Goal: Obtain resource: Obtain resource

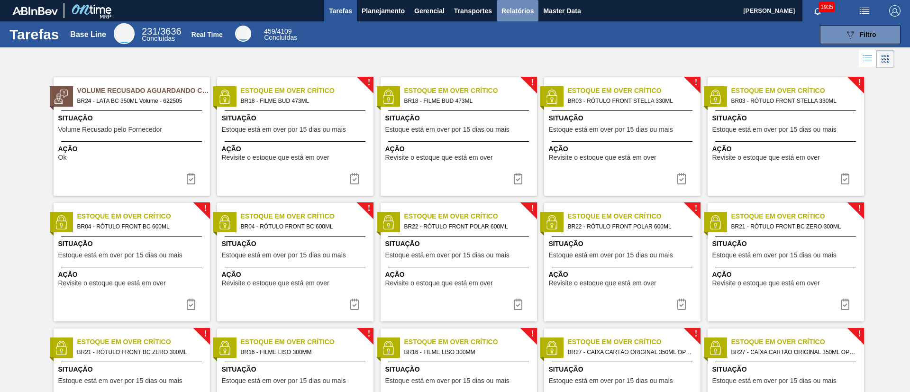
click at [506, 11] on span "Relatórios" at bounding box center [517, 10] width 32 height 11
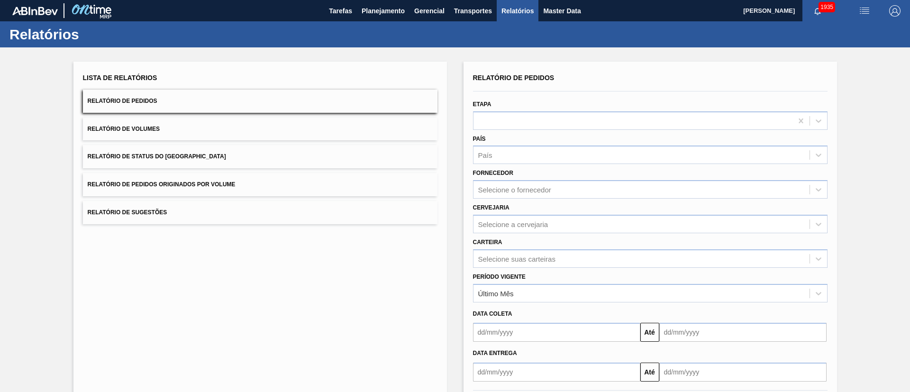
click at [236, 148] on button "Relatório de Status do Estoque" at bounding box center [260, 156] width 354 height 23
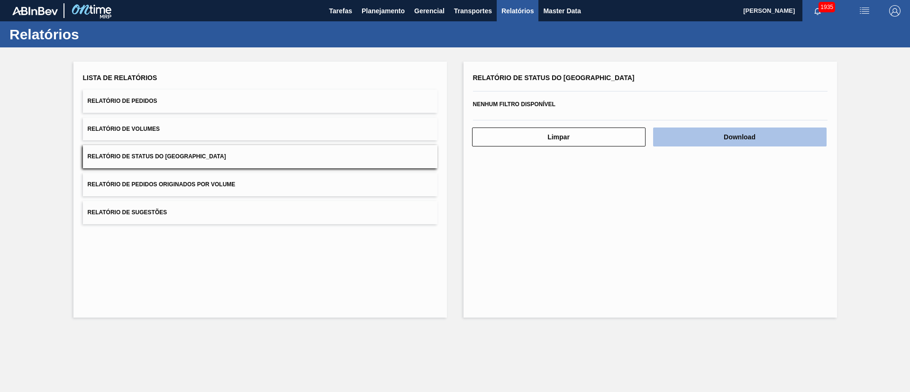
click at [747, 141] on button "Download" at bounding box center [739, 136] width 173 height 19
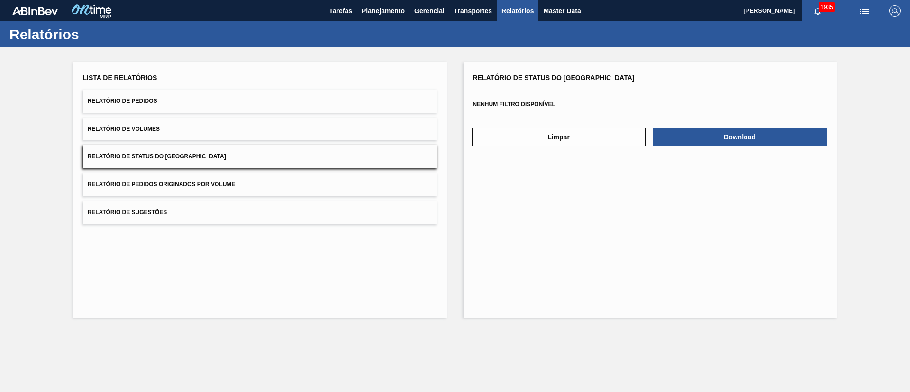
click at [143, 102] on span "Relatório de Pedidos" at bounding box center [123, 101] width 70 height 7
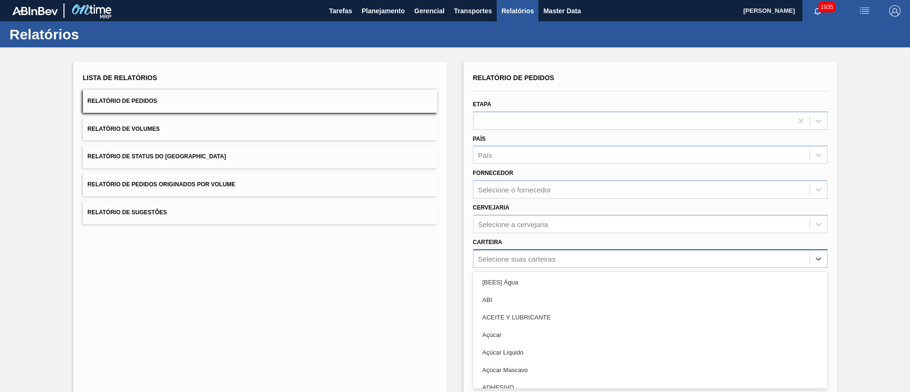
click at [491, 254] on div "option [BEES] Água focused, 1 of 101. 101 results available. Use Up and Down to…" at bounding box center [650, 258] width 354 height 18
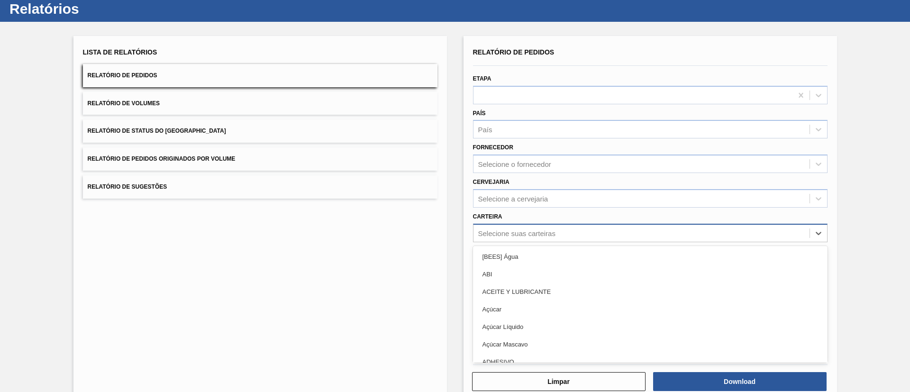
scroll to position [26, 0]
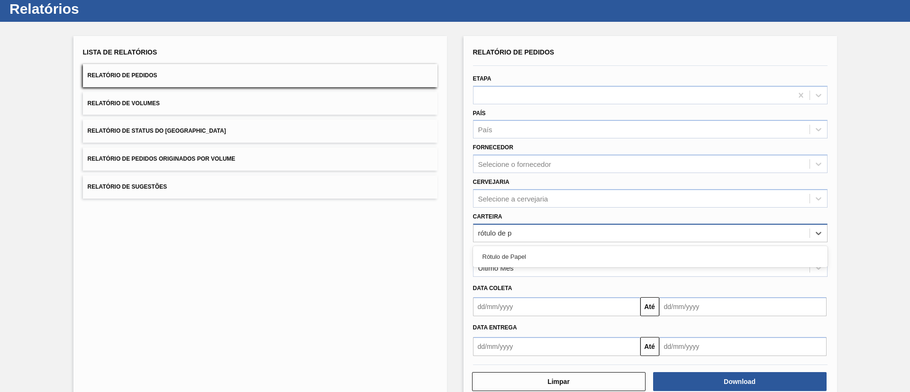
type input "rótulo de pa"
click at [491, 254] on div "Rótulo de Papel" at bounding box center [650, 257] width 354 height 18
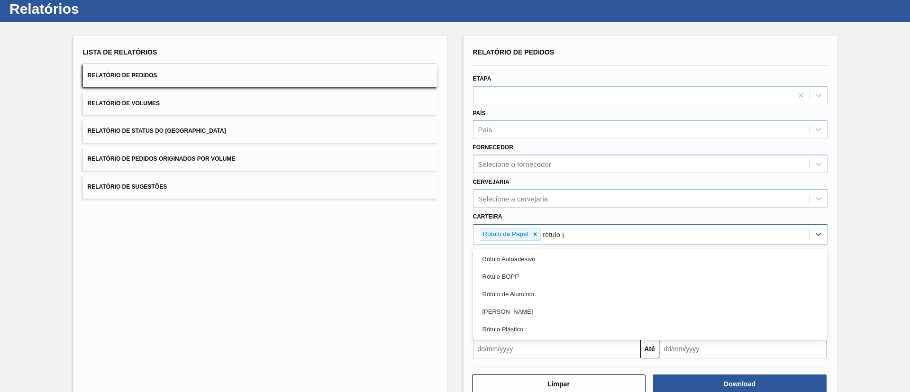
type input "rótulo pa"
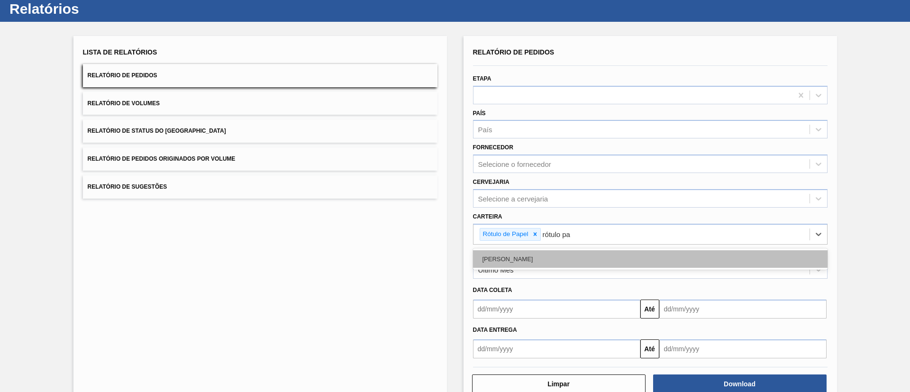
click at [521, 259] on div "Rótulo Papel" at bounding box center [650, 259] width 354 height 18
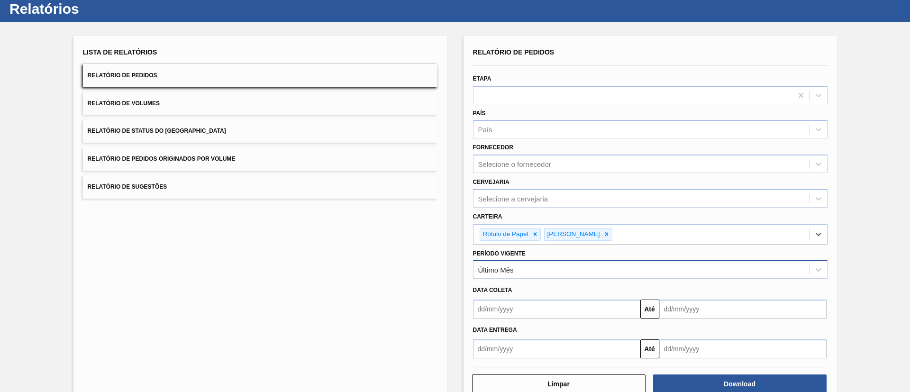
click at [513, 267] on div "Último Mês" at bounding box center [496, 270] width 36 height 8
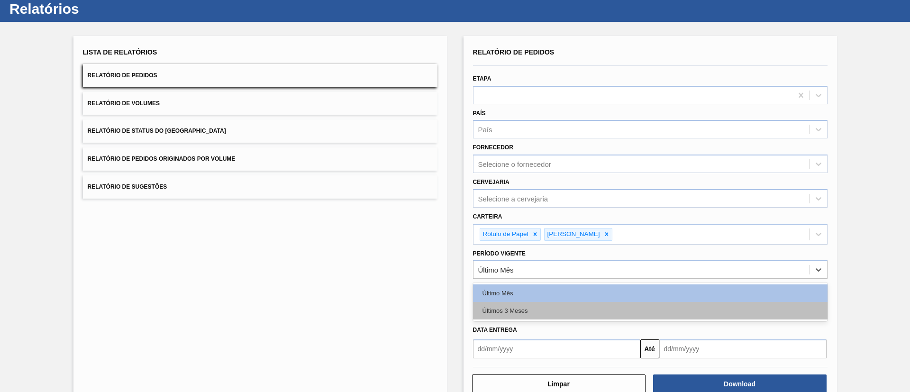
click at [517, 308] on div "Últimos 3 Meses" at bounding box center [650, 311] width 354 height 18
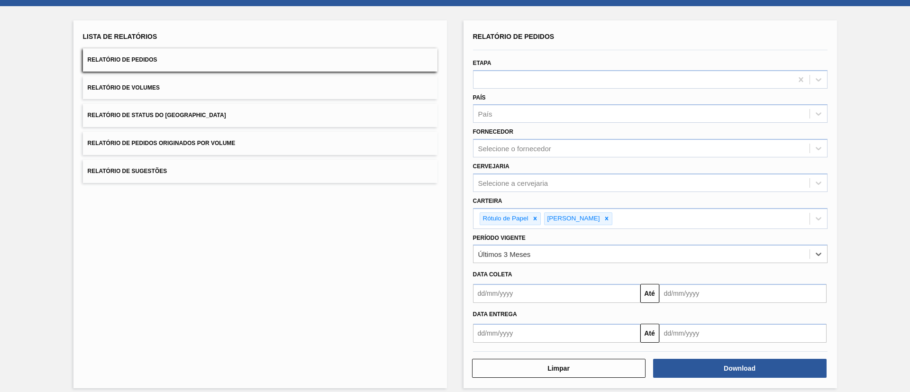
scroll to position [49, 0]
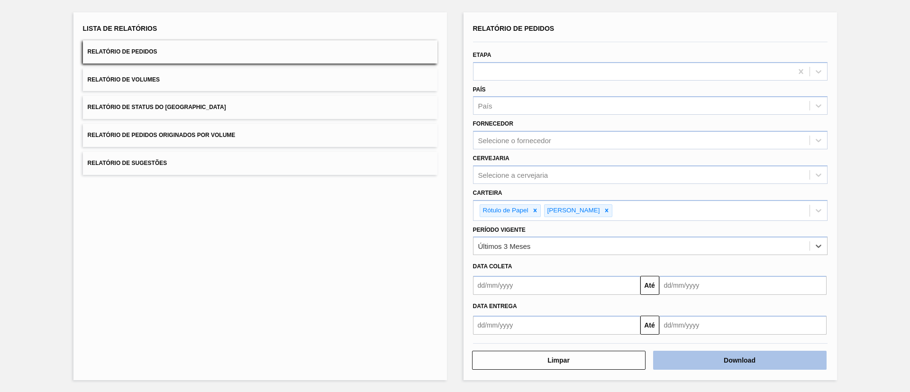
click at [707, 359] on button "Download" at bounding box center [739, 360] width 173 height 19
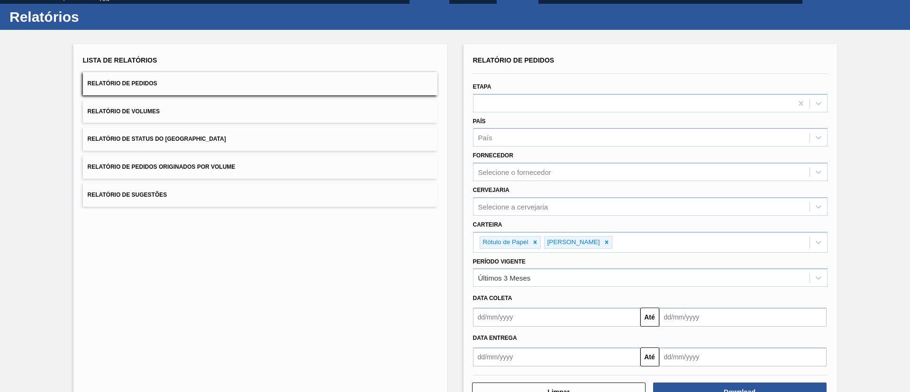
scroll to position [0, 0]
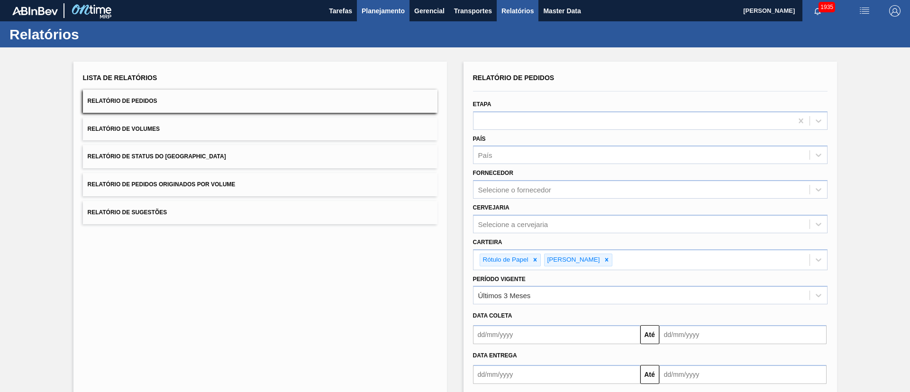
click at [387, 13] on span "Planejamento" at bounding box center [383, 10] width 43 height 11
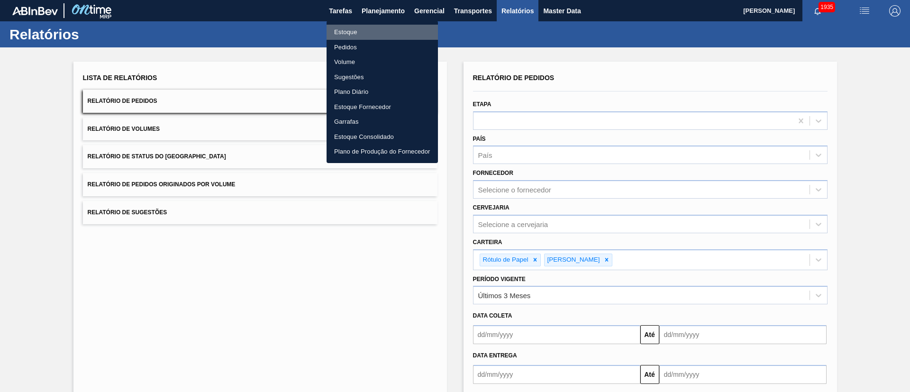
click at [346, 31] on li "Estoque" at bounding box center [381, 32] width 111 height 15
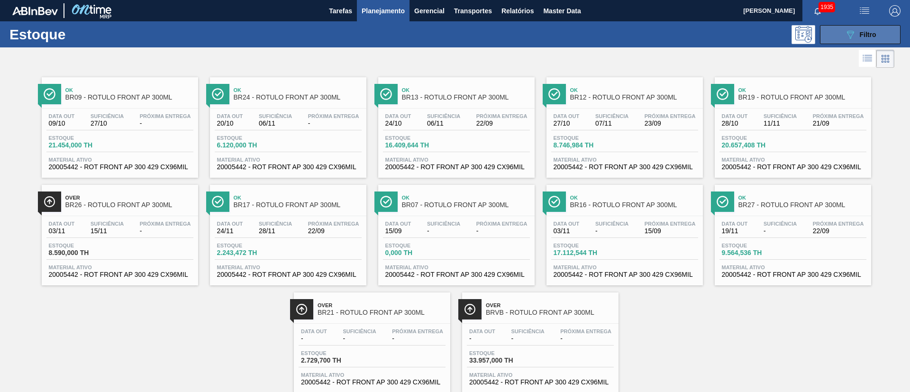
click at [869, 33] on span "Filtro" at bounding box center [868, 35] width 17 height 8
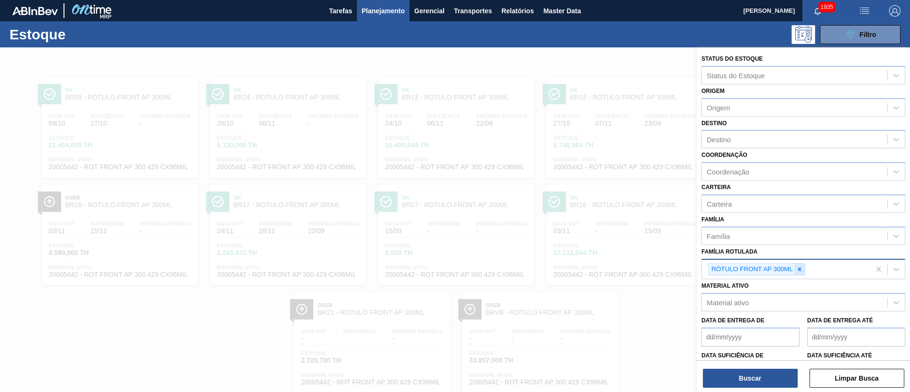
click at [801, 271] on icon at bounding box center [799, 269] width 7 height 7
paste Rotulada "RÓTULO NECK SPATEN 600ML RGB"
type Rotulada "RÓTULO NECK SPATEN 600ML RGB"
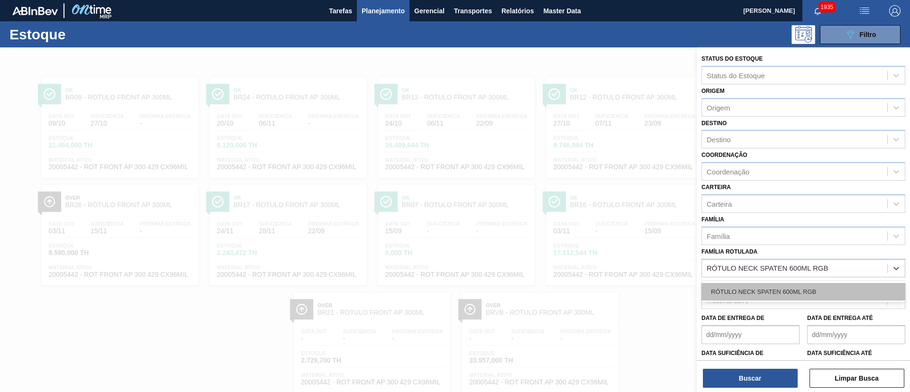
click at [757, 288] on div "RÓTULO NECK SPATEN 600ML RGB" at bounding box center [803, 292] width 204 height 18
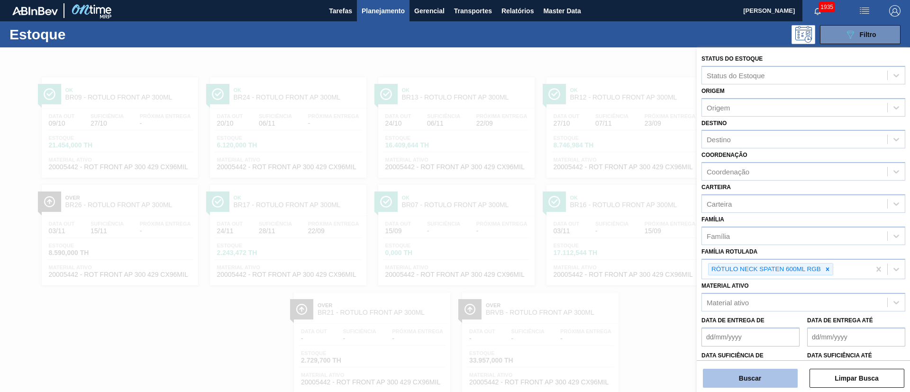
click at [745, 383] on button "Buscar" at bounding box center [750, 378] width 95 height 19
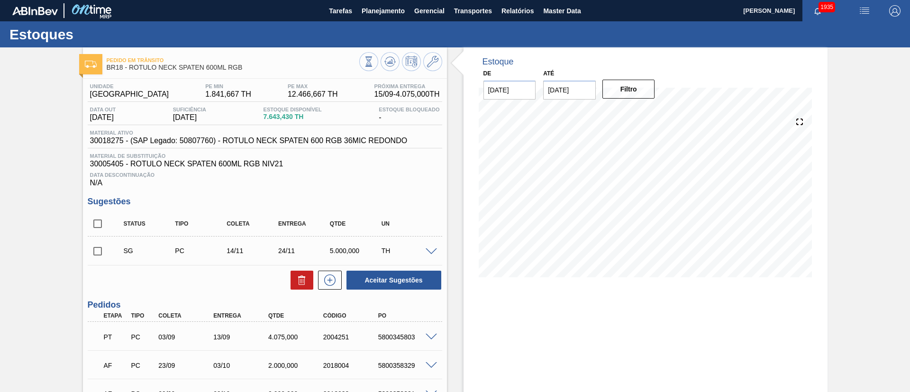
scroll to position [71, 0]
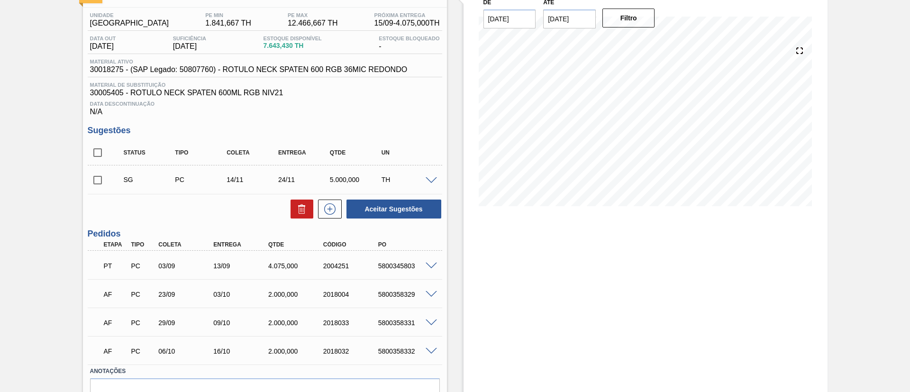
click at [430, 264] on span at bounding box center [431, 266] width 11 height 7
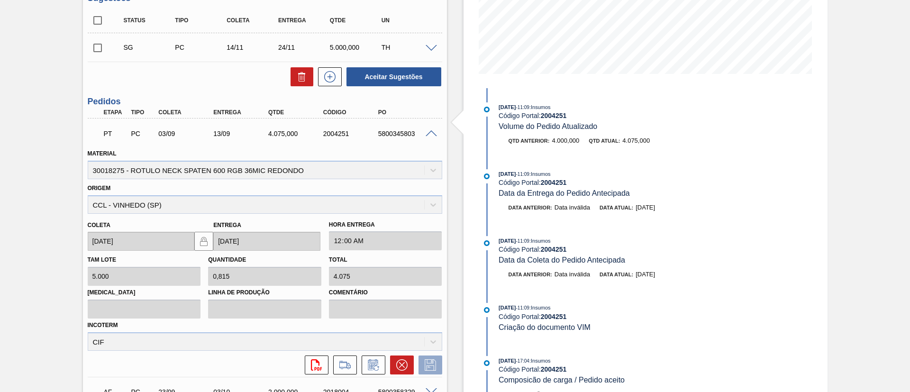
scroll to position [284, 0]
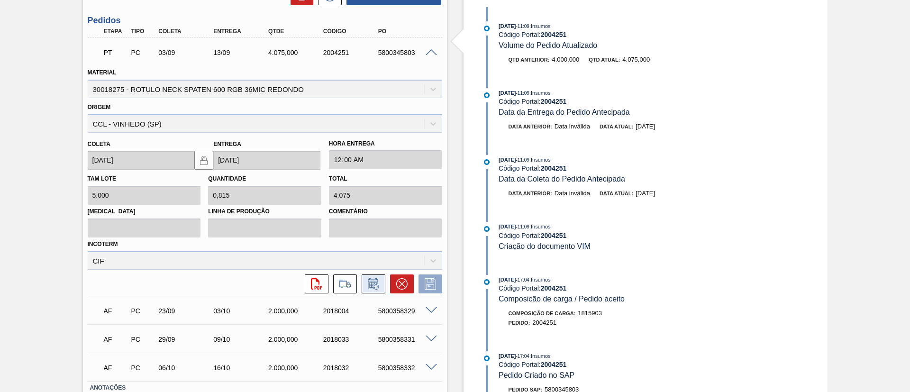
click at [367, 281] on icon at bounding box center [373, 283] width 15 height 11
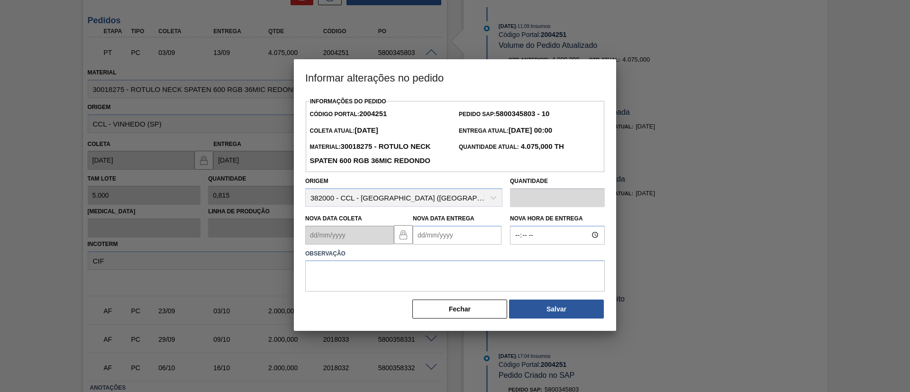
click at [445, 236] on Entrega2004251 "Nova Data Entrega" at bounding box center [457, 235] width 89 height 19
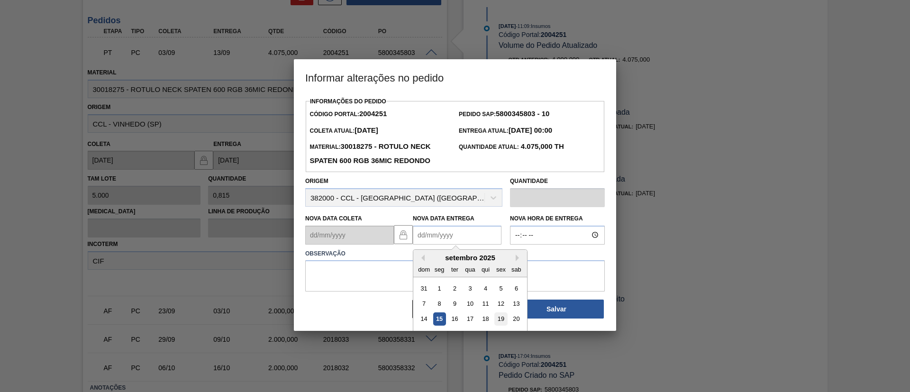
click at [502, 319] on div "19" at bounding box center [500, 318] width 13 height 13
type Entrega2004251 "[DATE]"
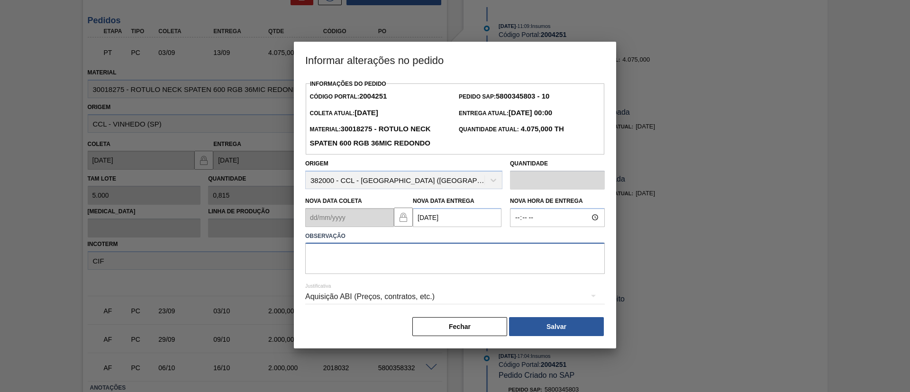
click at [406, 266] on textarea at bounding box center [454, 258] width 299 height 31
type textarea "."
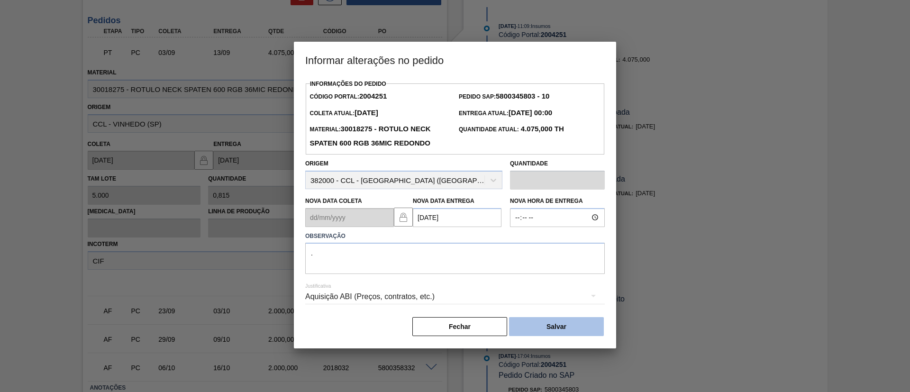
click at [548, 322] on button "Salvar" at bounding box center [556, 326] width 95 height 19
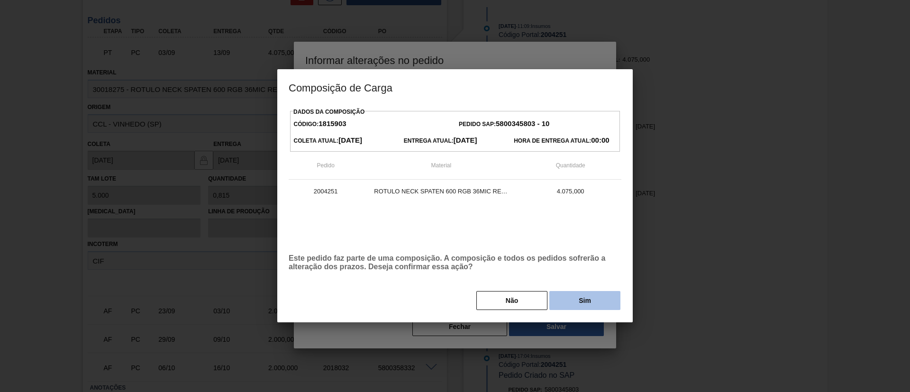
click at [580, 299] on button "Sim" at bounding box center [584, 300] width 71 height 19
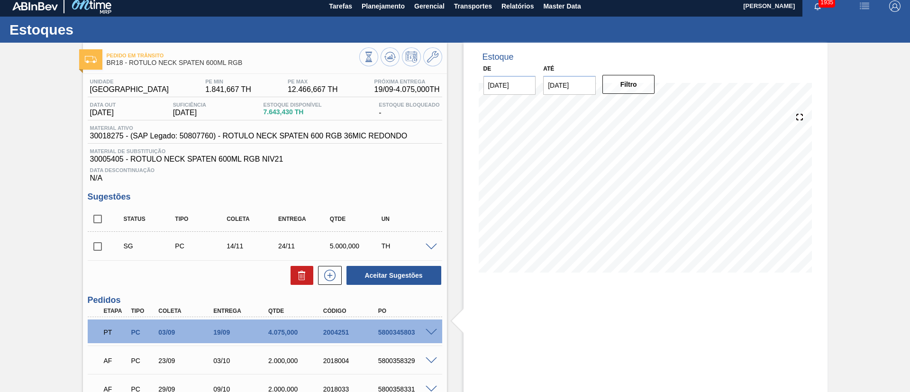
scroll to position [0, 0]
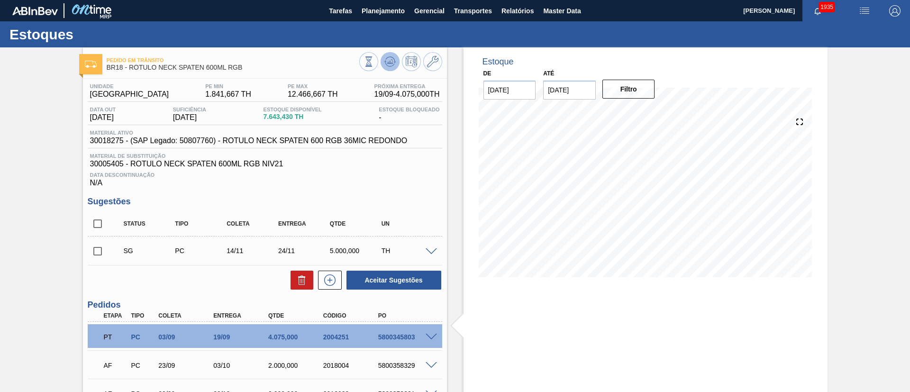
click at [392, 66] on icon at bounding box center [389, 61] width 11 height 11
